Goal: Subscribe to service/newsletter

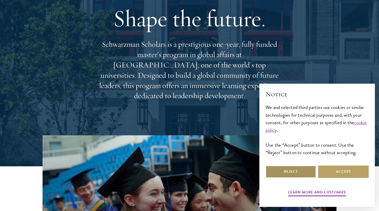
click at [301, 167] on button "Reject" at bounding box center [291, 171] width 51 height 12
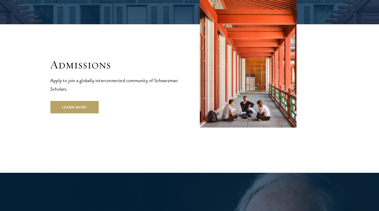
scroll to position [864, 0]
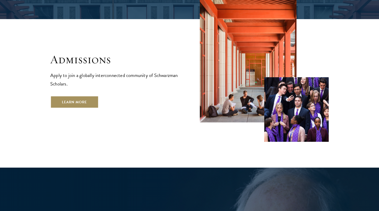
click at [71, 96] on link "Learn More" at bounding box center [74, 102] width 48 height 12
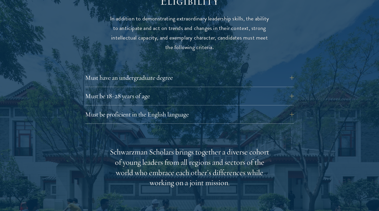
scroll to position [696, 0]
click at [156, 108] on button "Must be proficient in the English language" at bounding box center [193, 114] width 209 height 12
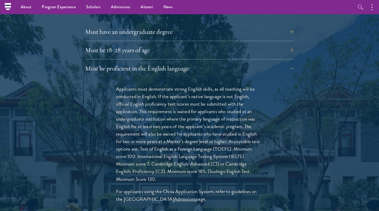
scroll to position [742, 0]
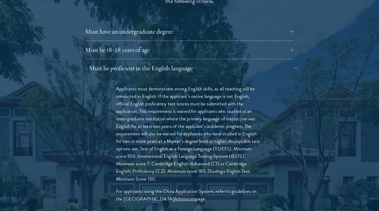
click at [179, 62] on button "Must be proficient in the English language" at bounding box center [193, 68] width 209 height 12
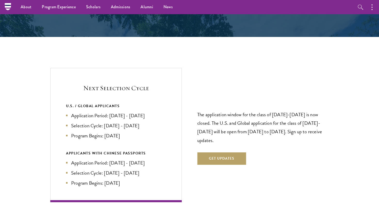
scroll to position [1050, 0]
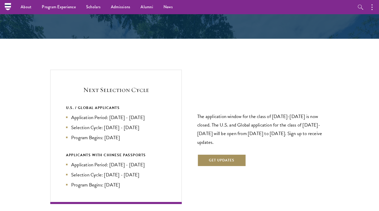
click at [211, 154] on button "Get Updates" at bounding box center [221, 160] width 49 height 12
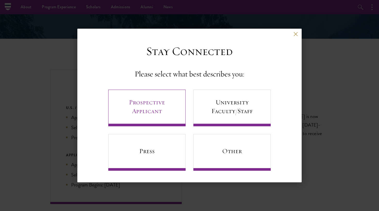
click at [166, 109] on link "Prospective Applicant" at bounding box center [146, 108] width 77 height 37
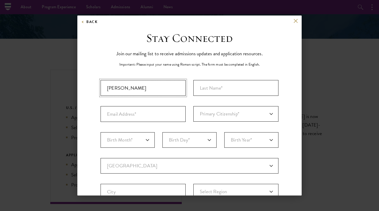
type input "[PERSON_NAME]"
click at [234, 91] on input "[PERSON_NAME]" at bounding box center [236, 88] width 85 height 16
type input "[PERSON_NAME]"
click at [148, 116] on input "Email Address*" at bounding box center [143, 114] width 85 height 16
type input "[EMAIL_ADDRESS][DOMAIN_NAME]"
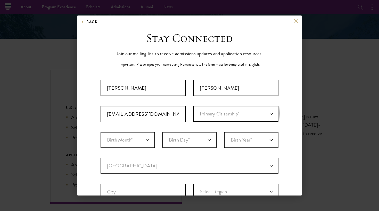
select select "GG"
select select "07"
select select "24"
select select "1998"
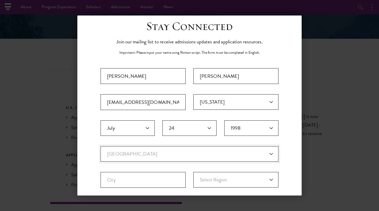
select select "UK"
select select
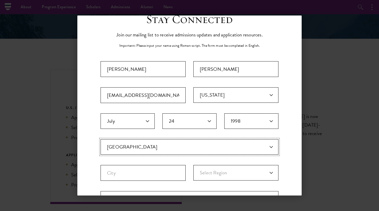
scroll to position [63, 0]
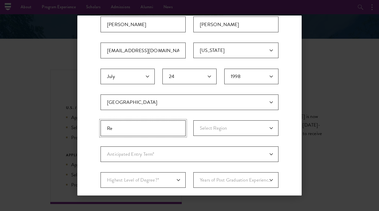
type input "R"
select select "US"
select select
select select "GG"
select select
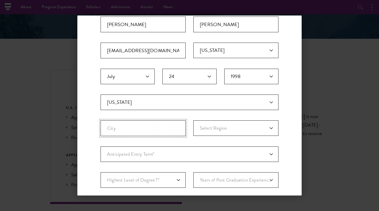
click at [126, 122] on input "City" at bounding box center [143, 128] width 85 height 16
type input "Rustavi"
select select "Kvemo Kartli"
select select "a6790467-ebe7-4045-a56a-66c1cae98076"
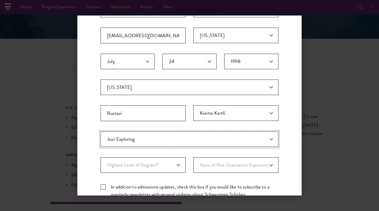
scroll to position [79, 0]
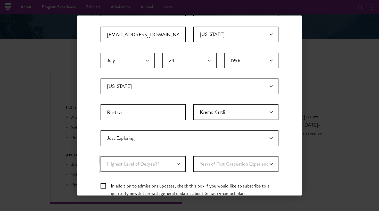
select select "baef124f-e103-44b1-8ca6-5d0669438e44"
select select "4"
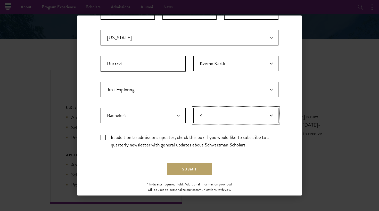
scroll to position [134, 0]
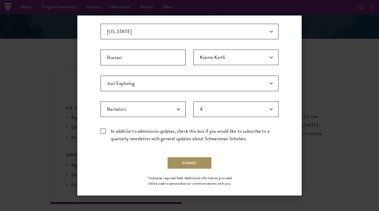
click at [186, 165] on button "Submit" at bounding box center [189, 163] width 45 height 12
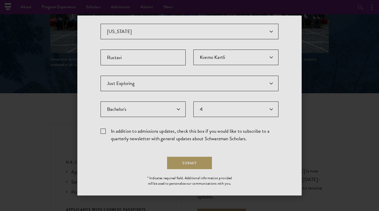
scroll to position [0, 0]
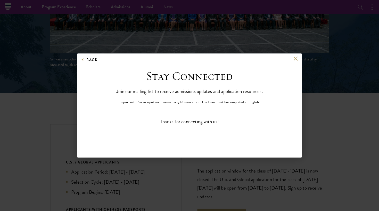
click at [298, 59] on button at bounding box center [296, 59] width 4 height 4
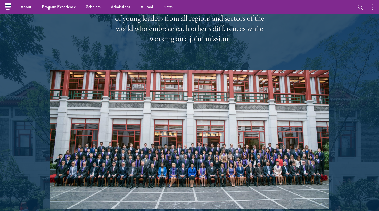
scroll to position [825, 0]
